Goal: Task Accomplishment & Management: Manage account settings

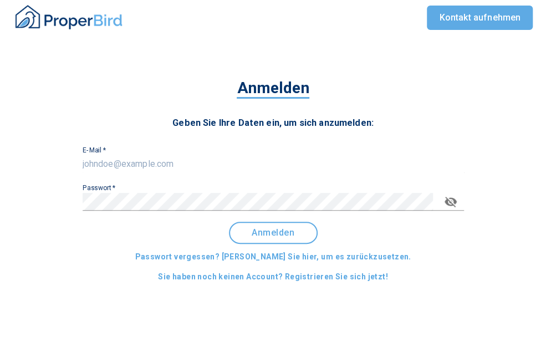
click at [139, 155] on input "E-Mail   *" at bounding box center [274, 164] width 382 height 18
paste input "[PERSON_NAME][EMAIL_ADDRESS][DOMAIN_NAME]"
type input "[PERSON_NAME][EMAIL_ADDRESS][DOMAIN_NAME]"
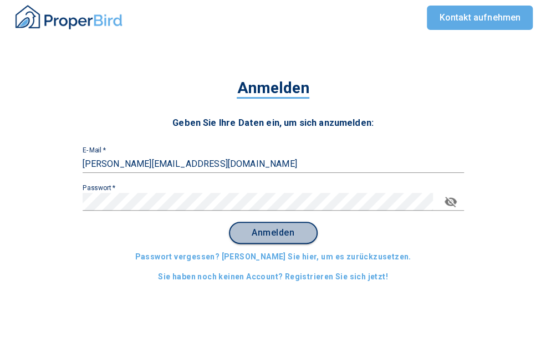
click at [278, 231] on span "Anmelden" at bounding box center [273, 233] width 69 height 10
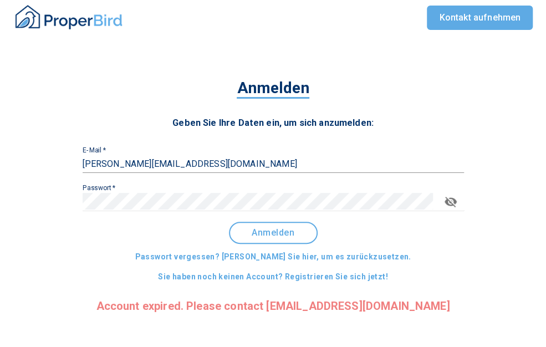
click at [84, 199] on div "Anmelden Geben Sie Ihre Daten ein, um sich anzumelden: E-Mail   * [PERSON_NAME]…" at bounding box center [273, 196] width 477 height 258
drag, startPoint x: 138, startPoint y: 306, endPoint x: 223, endPoint y: 311, distance: 85.6
click at [223, 311] on div "Anmelden Geben Sie Ihre Daten ein, um sich anzumelden: E-Mail   * [PERSON_NAME]…" at bounding box center [273, 196] width 477 height 258
copy p "Account expired"
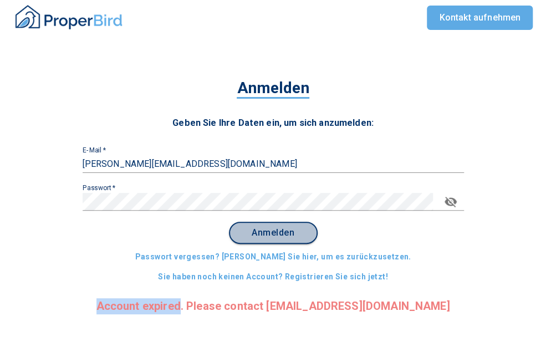
click at [278, 231] on span "Anmelden" at bounding box center [273, 233] width 69 height 10
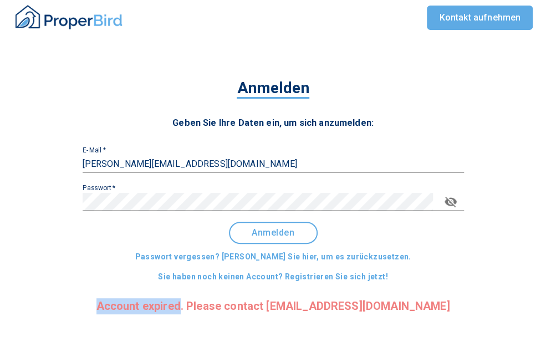
drag, startPoint x: 278, startPoint y: 231, endPoint x: 123, endPoint y: 270, distance: 160.1
click at [123, 270] on div "Anmelden Geben Sie Ihre Daten ein, um sich anzumelden: E-Mail   * [PERSON_NAME]…" at bounding box center [273, 196] width 477 height 258
